Goal: Transaction & Acquisition: Purchase product/service

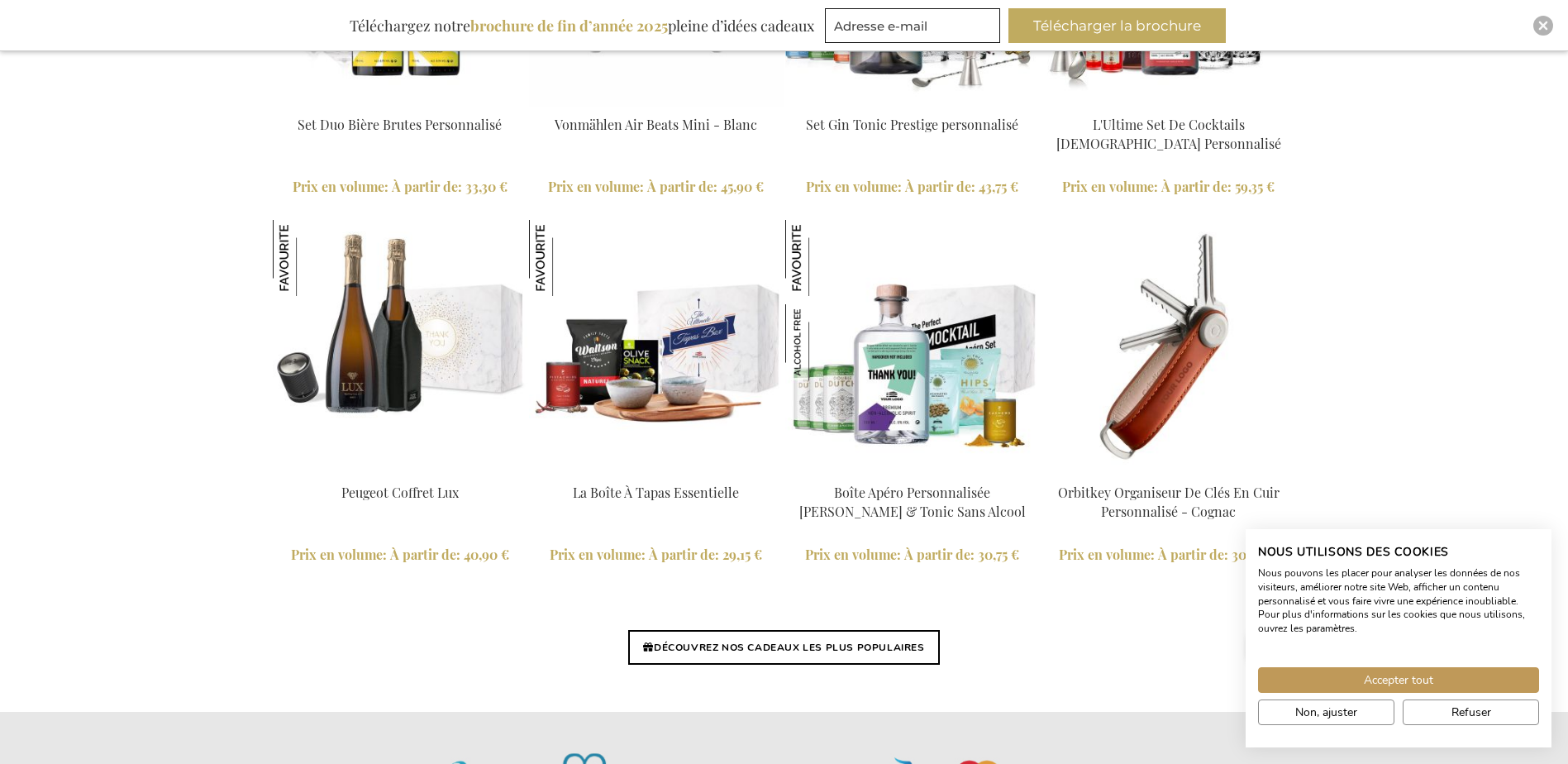
scroll to position [3969, 0]
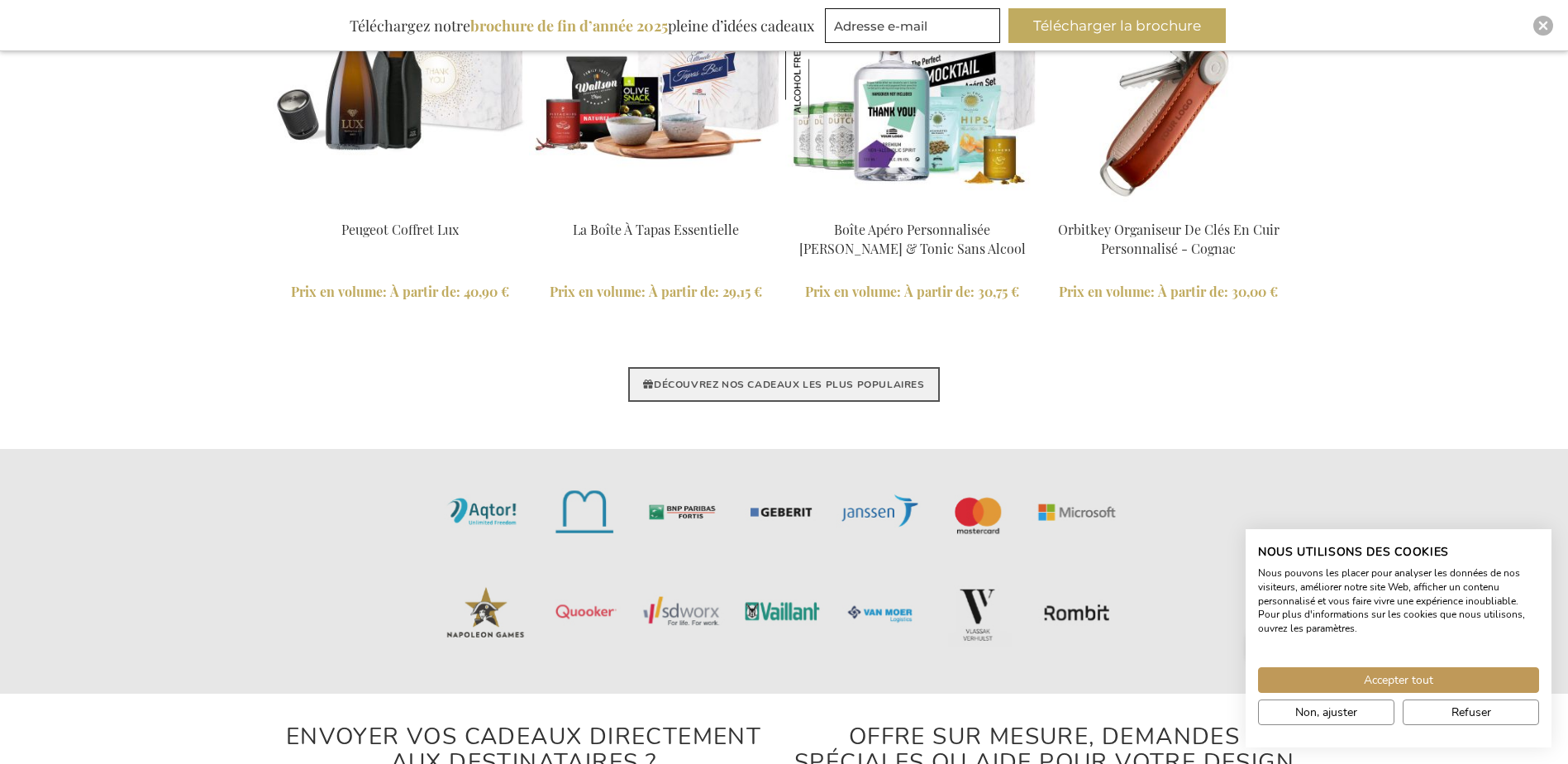
click at [853, 377] on link "DÉCOUVREZ NOS CADEAUX LES PLUS POPULAIRES" at bounding box center [783, 385] width 311 height 35
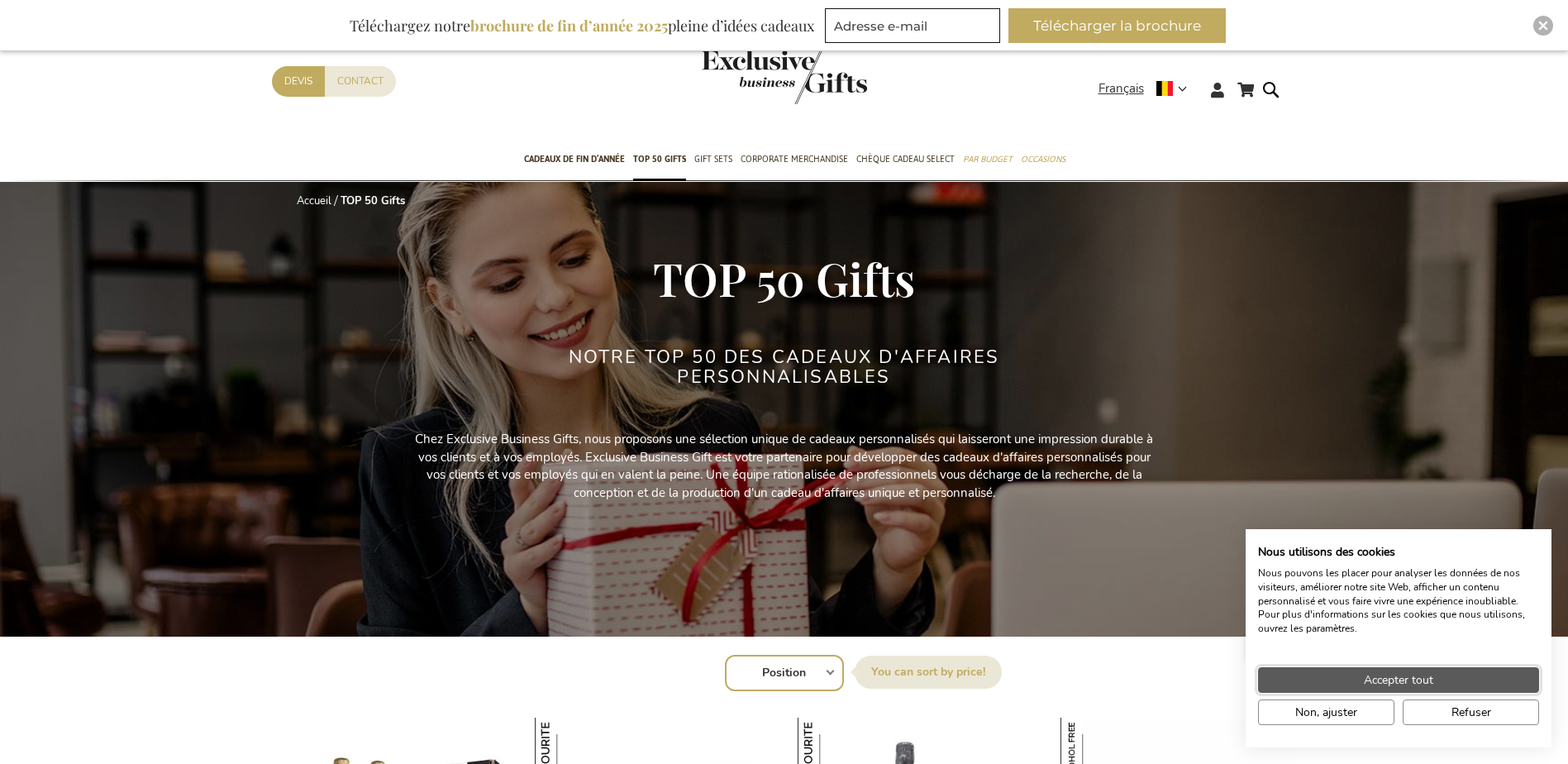
click at [1388, 683] on span "Accepter tout" at bounding box center [1398, 681] width 70 height 17
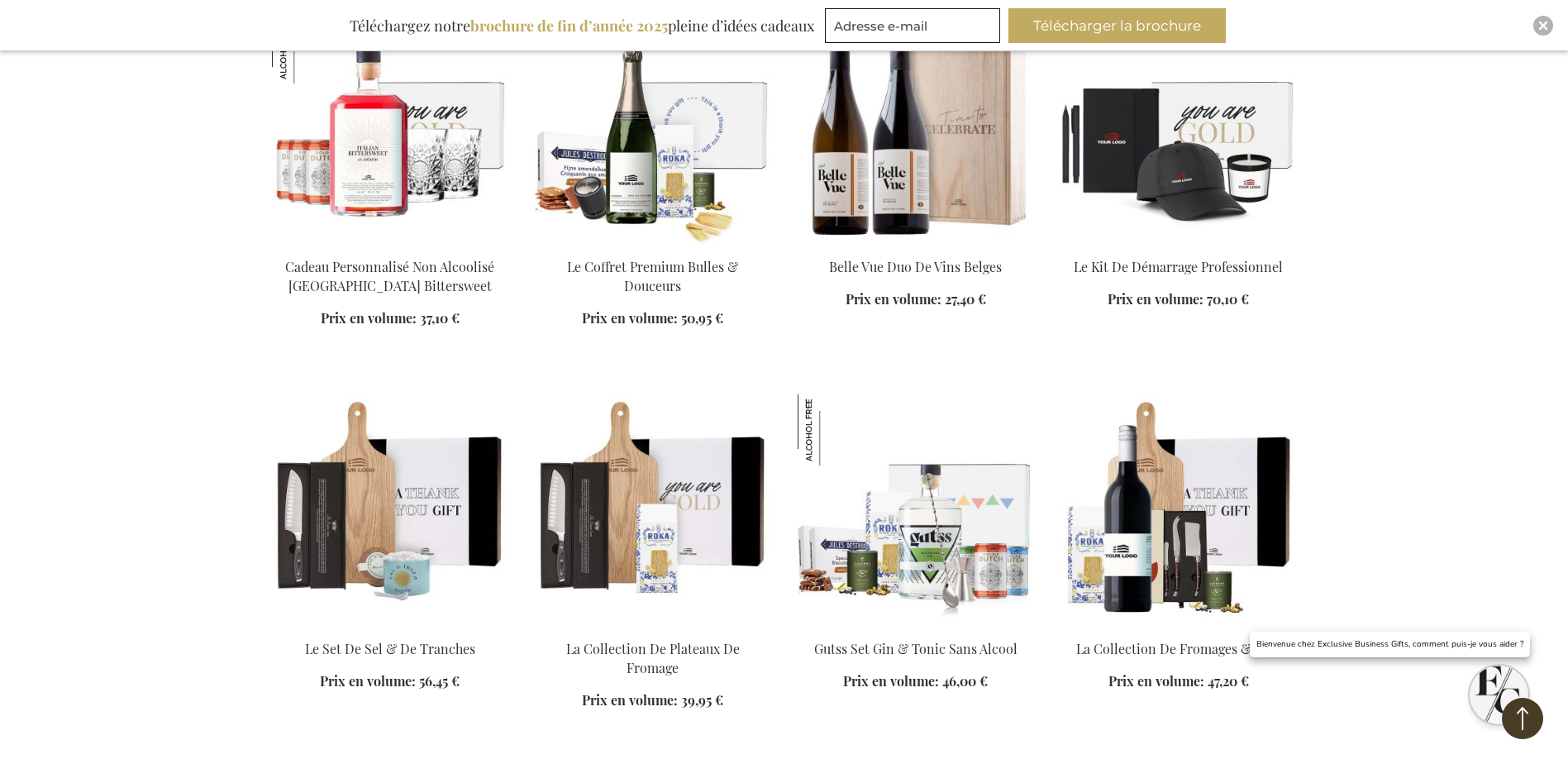
scroll to position [1240, 0]
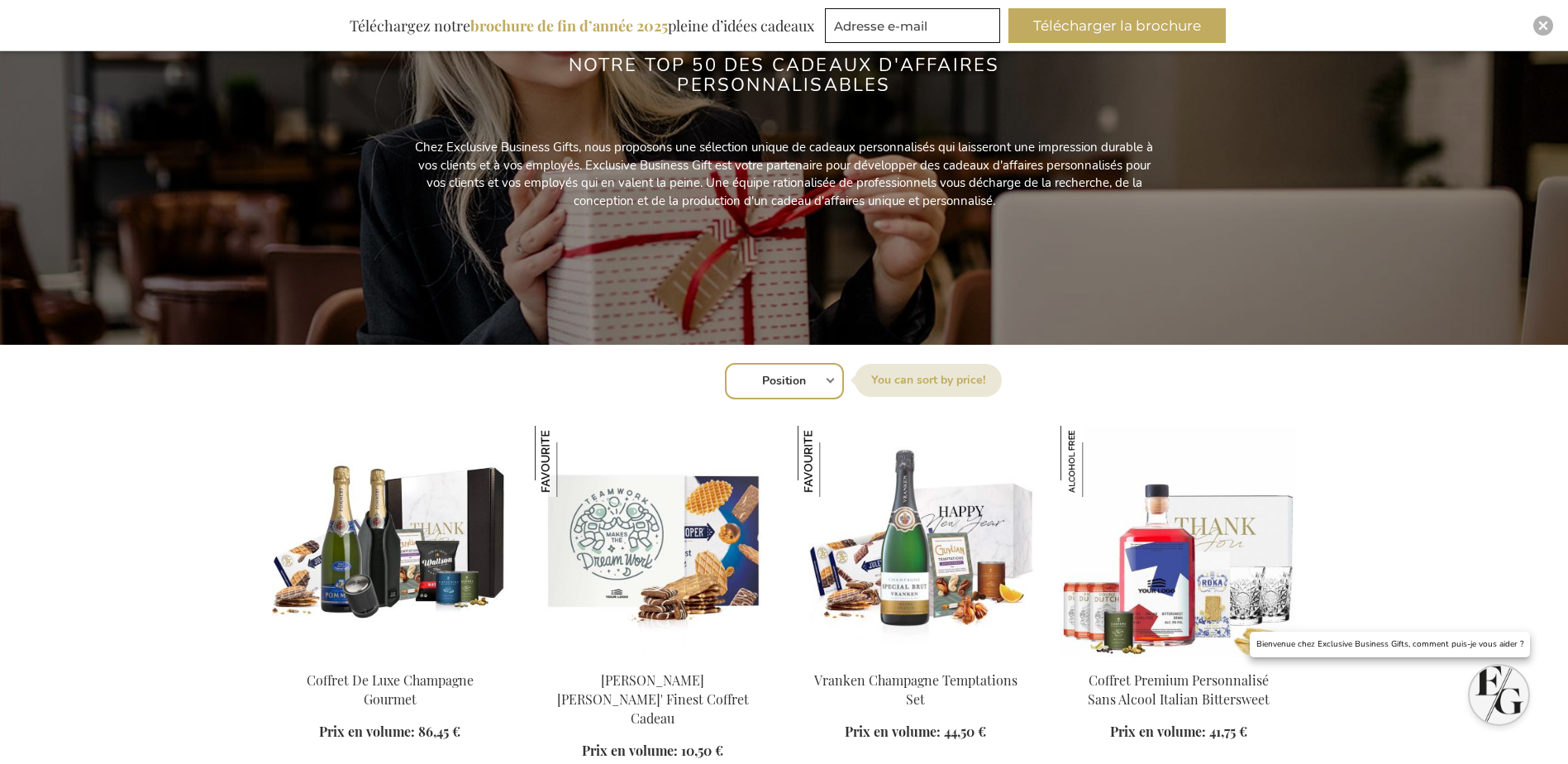
scroll to position [413, 0]
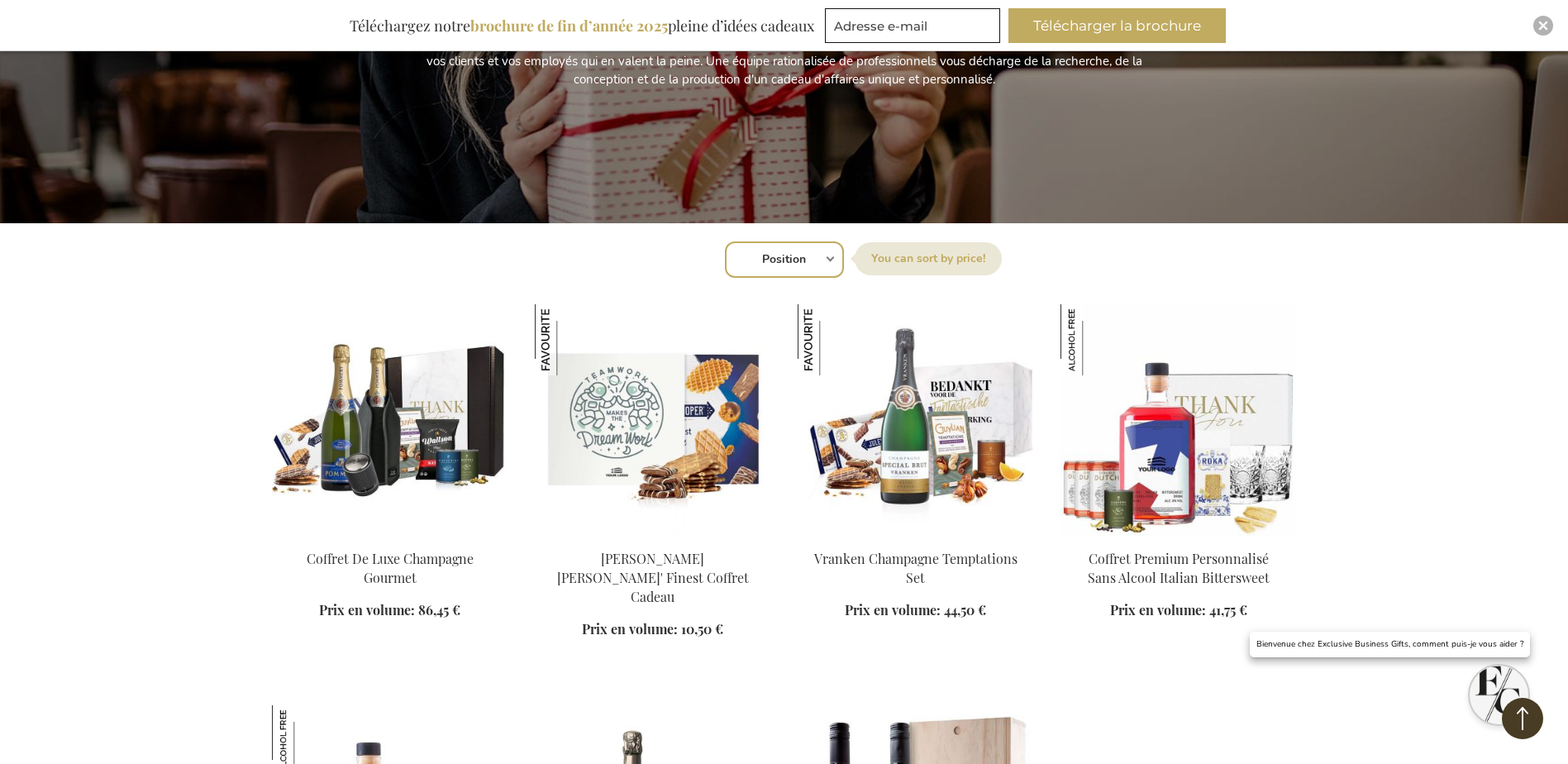
click at [827, 261] on select "Position Best Sellers Les plus consultés Nouveau Biggest Saving Price: low to h…" at bounding box center [784, 260] width 119 height 37
select select "price_asc"
click at [725, 241] on select "Position Best Sellers Les plus consultés Nouveau Biggest Saving Price: low to h…" at bounding box center [784, 260] width 119 height 37
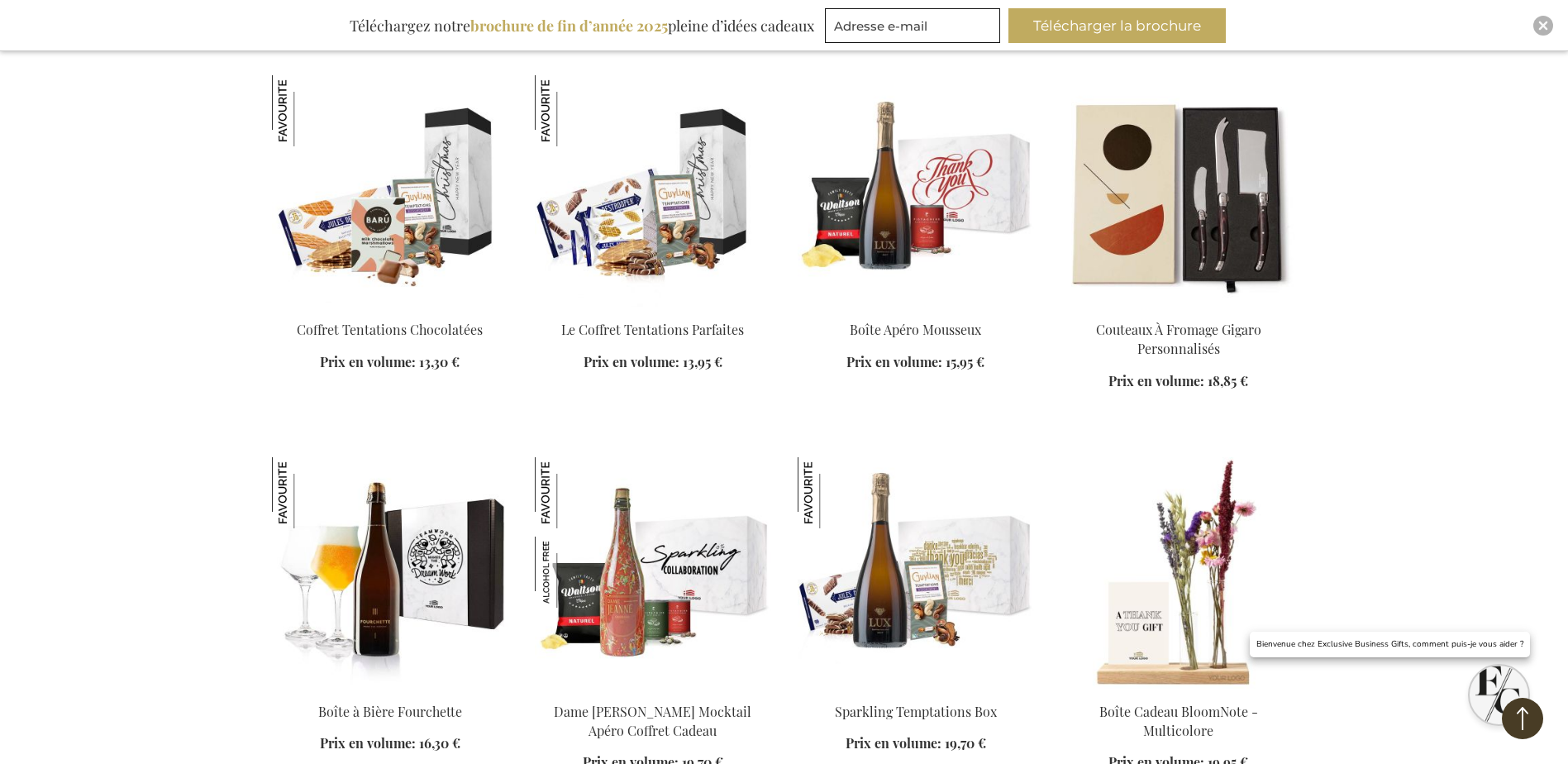
scroll to position [1488, 0]
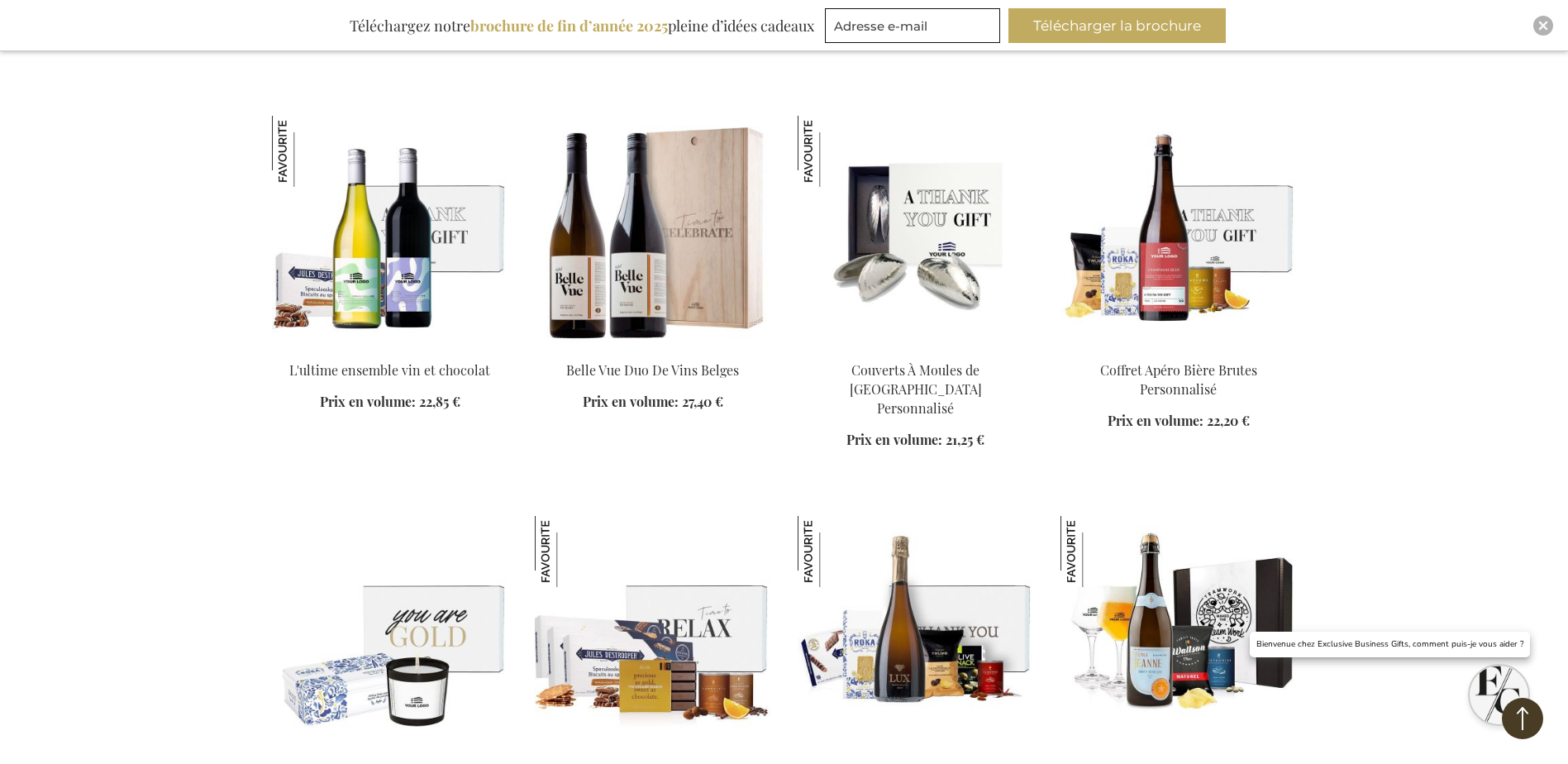
scroll to position [2812, 0]
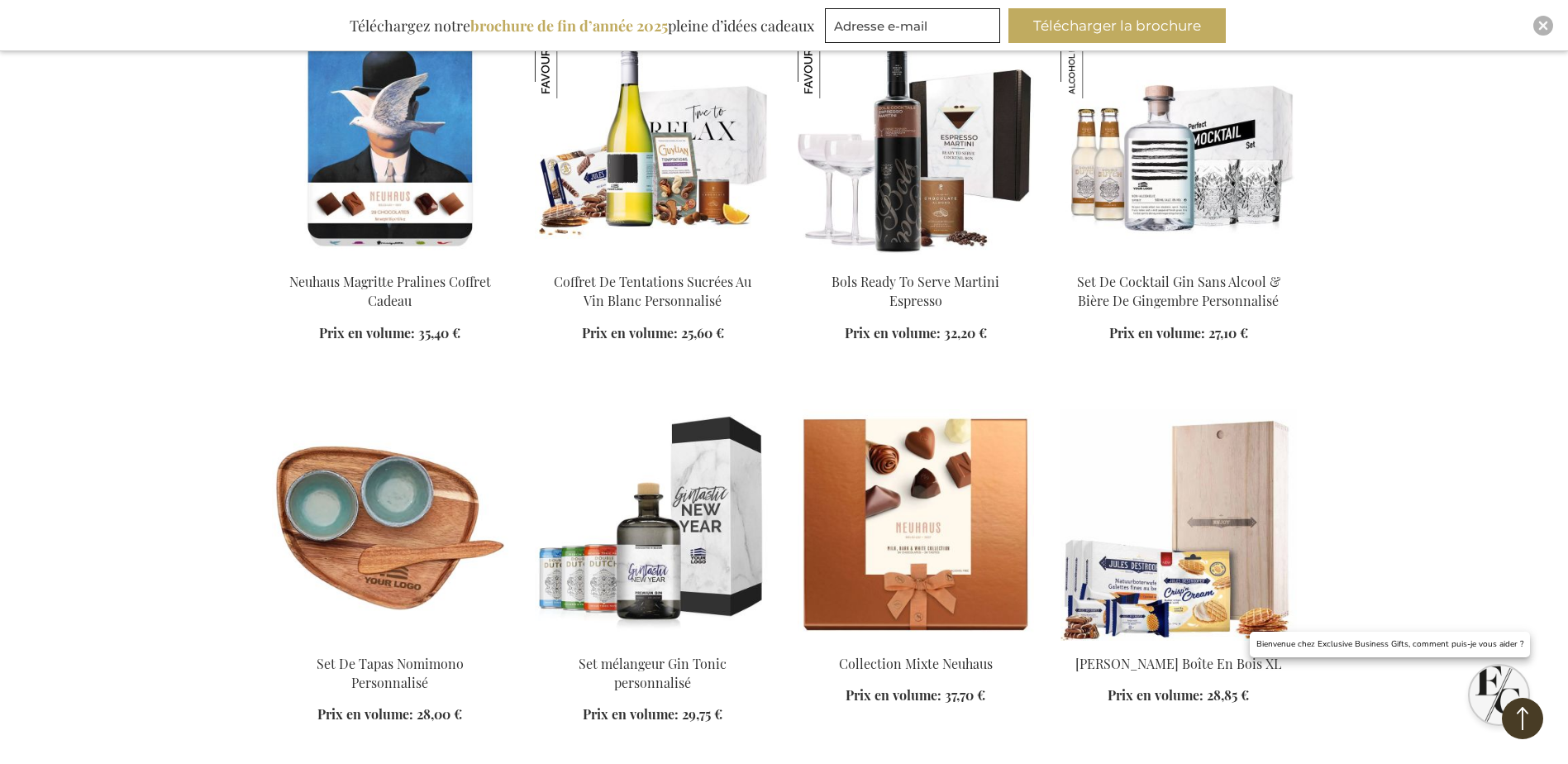
scroll to position [3887, 0]
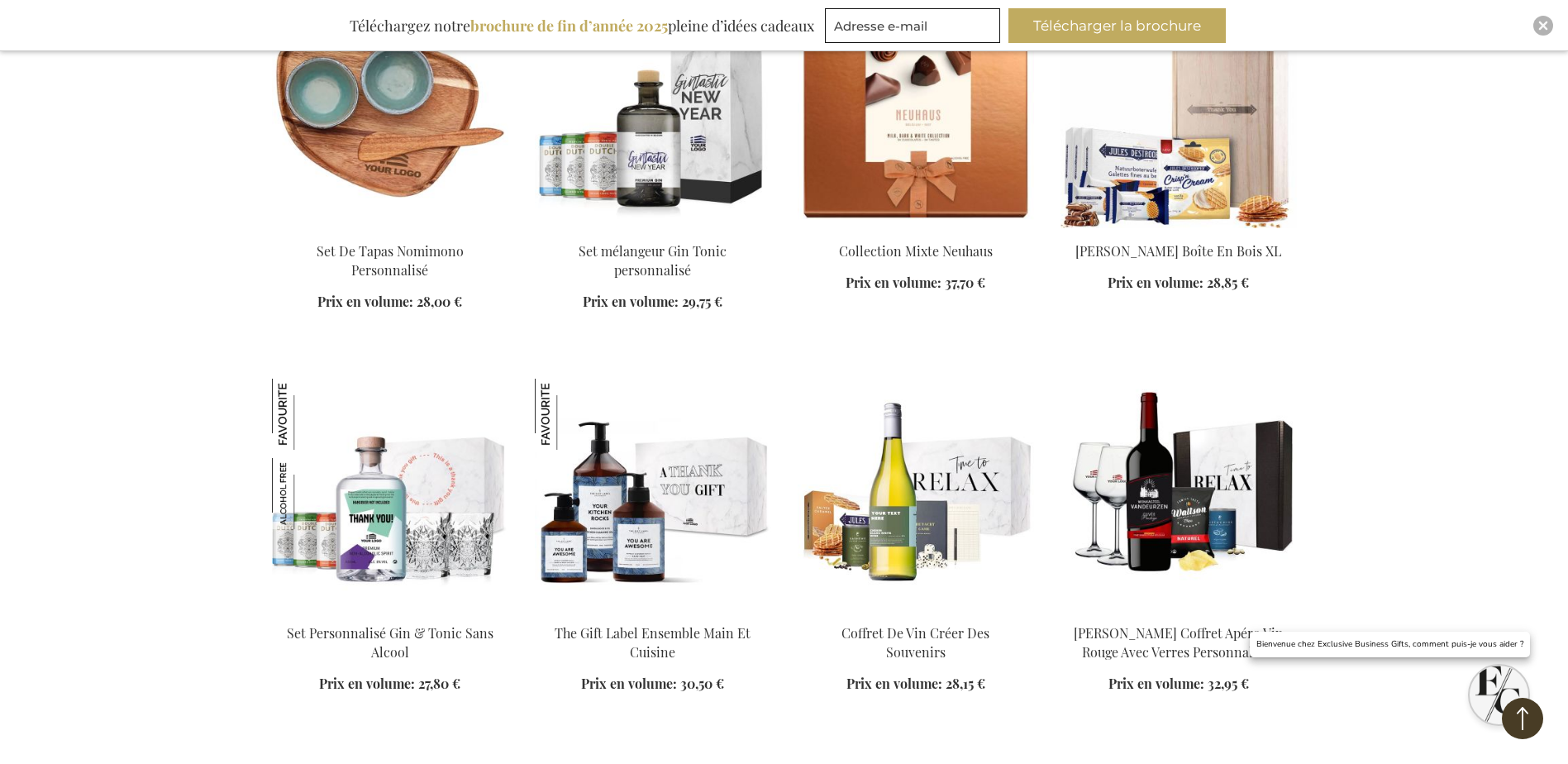
scroll to position [4218, 0]
